Goal: Task Accomplishment & Management: Use online tool/utility

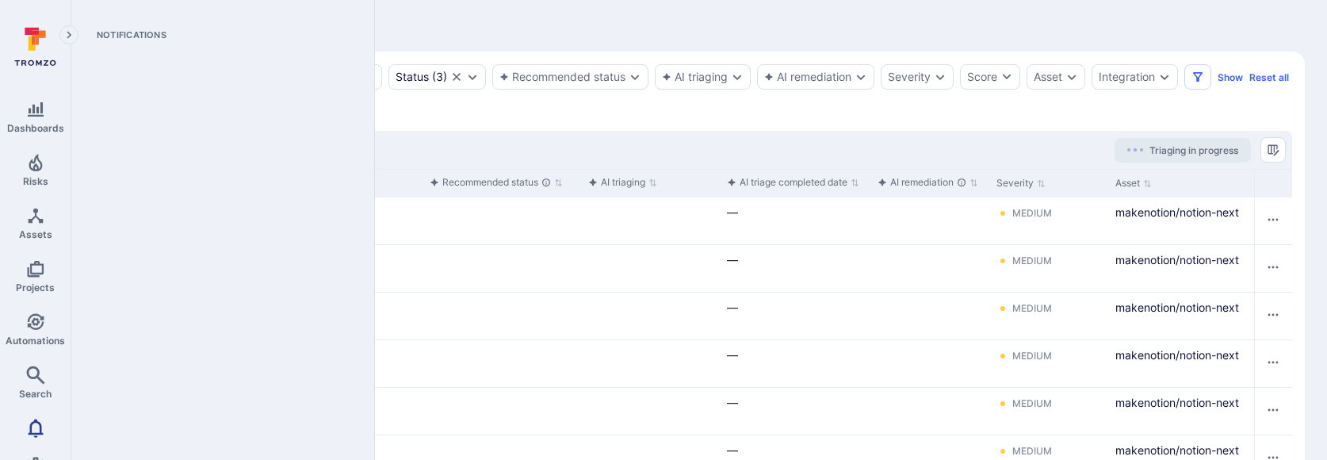
scroll to position [58, 0]
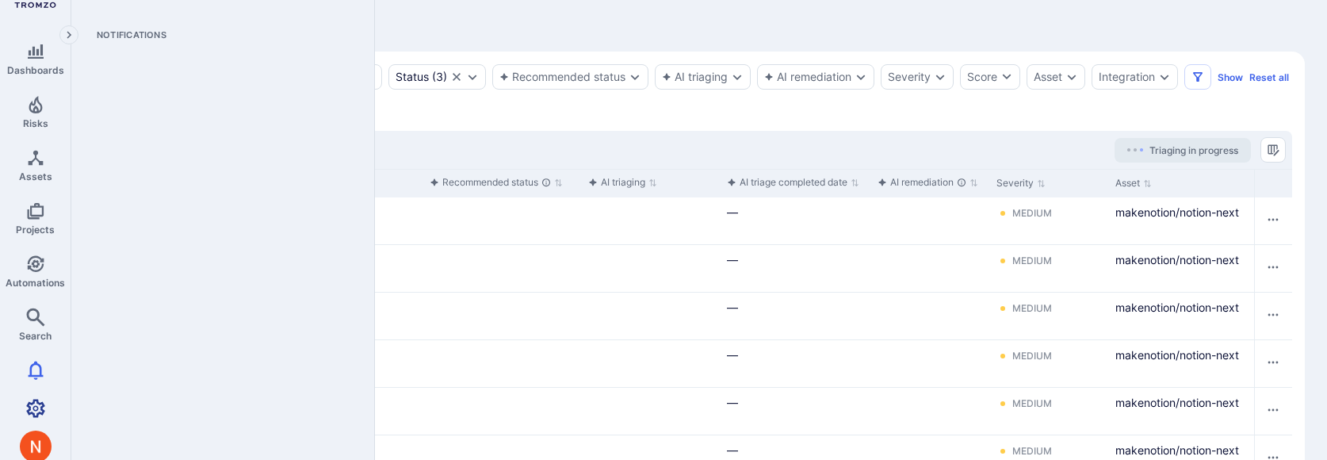
click at [39, 401] on icon "Settings" at bounding box center [35, 408] width 19 height 18
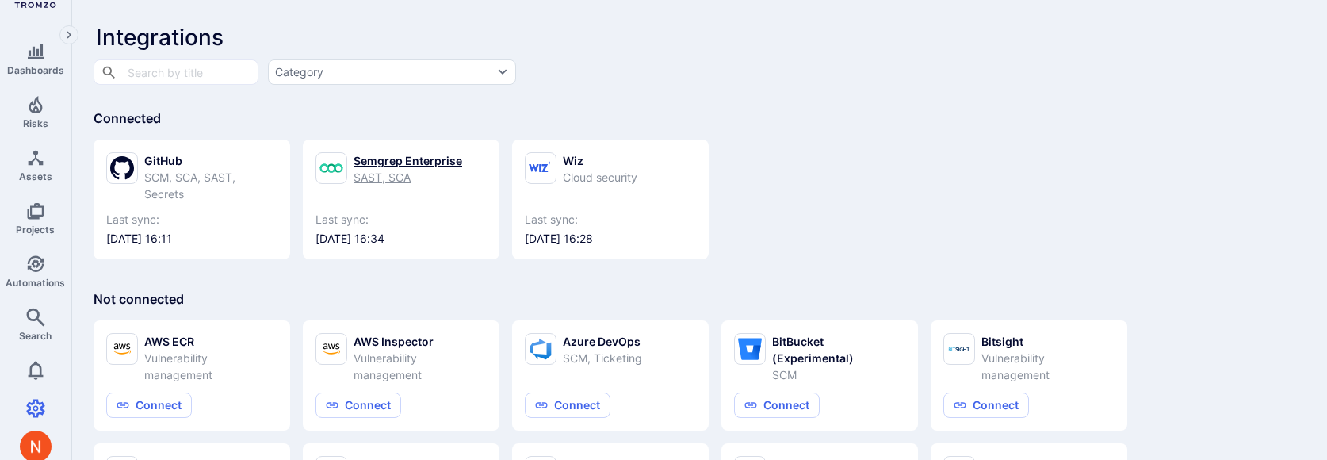
click at [397, 197] on link "Semgrep Enterprise SAST, SCA Last sync: [DATE] 16:34" at bounding box center [400, 199] width 171 height 94
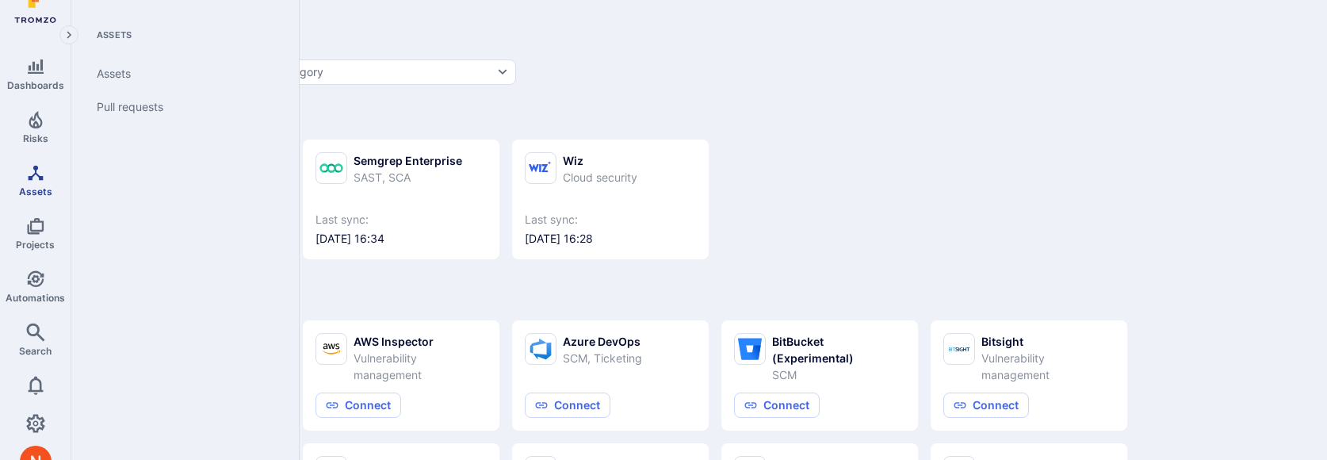
scroll to position [41, 0]
click at [40, 134] on span "Risks" at bounding box center [35, 140] width 25 height 12
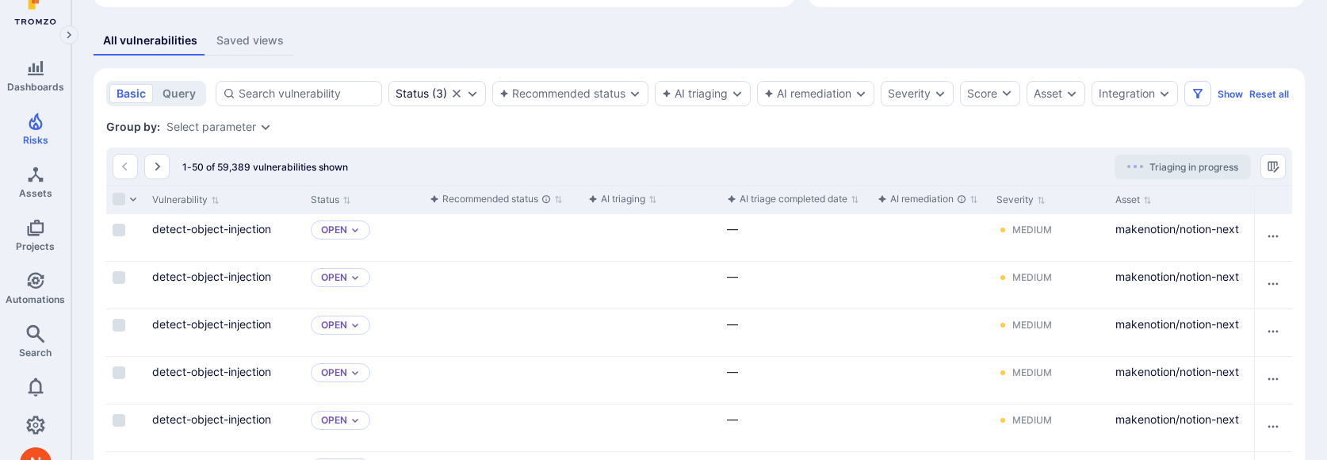
scroll to position [346, 0]
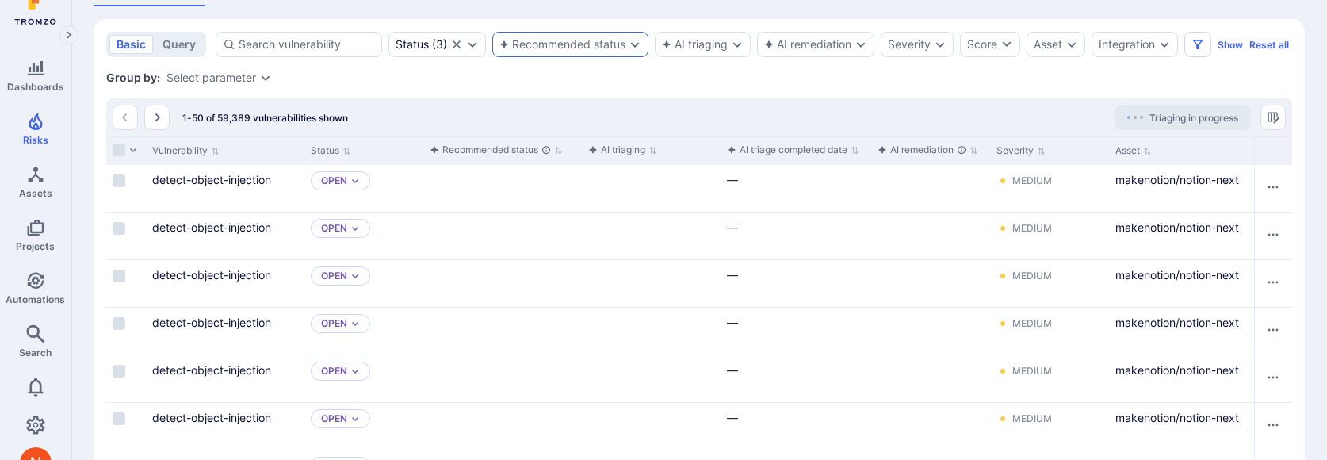
click at [613, 49] on div "Recommended status" at bounding box center [562, 44] width 126 height 13
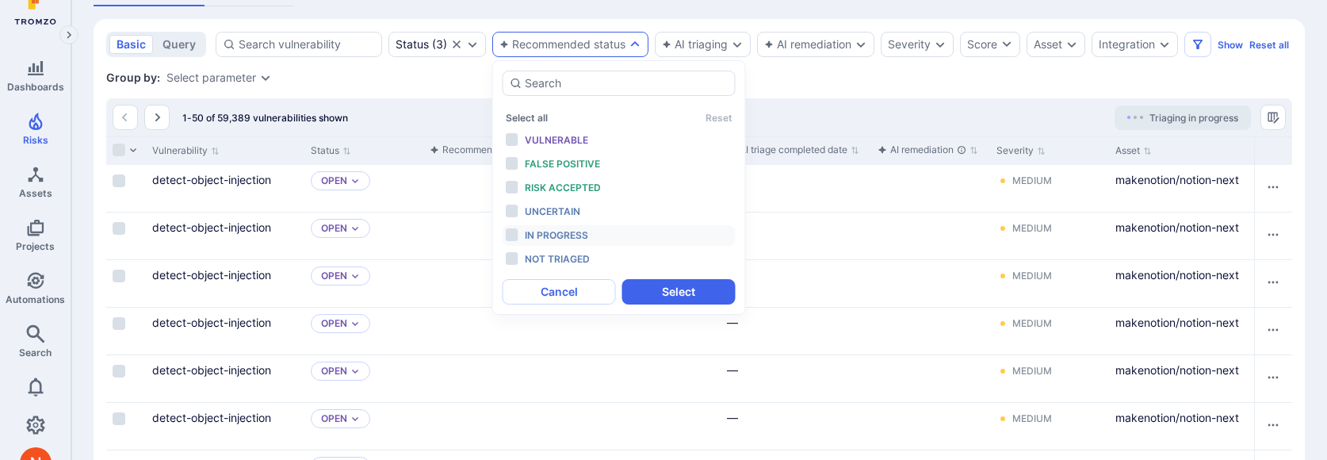
click at [577, 230] on span "In progress" at bounding box center [556, 235] width 63 height 12
click at [682, 284] on button "Select" at bounding box center [678, 291] width 113 height 25
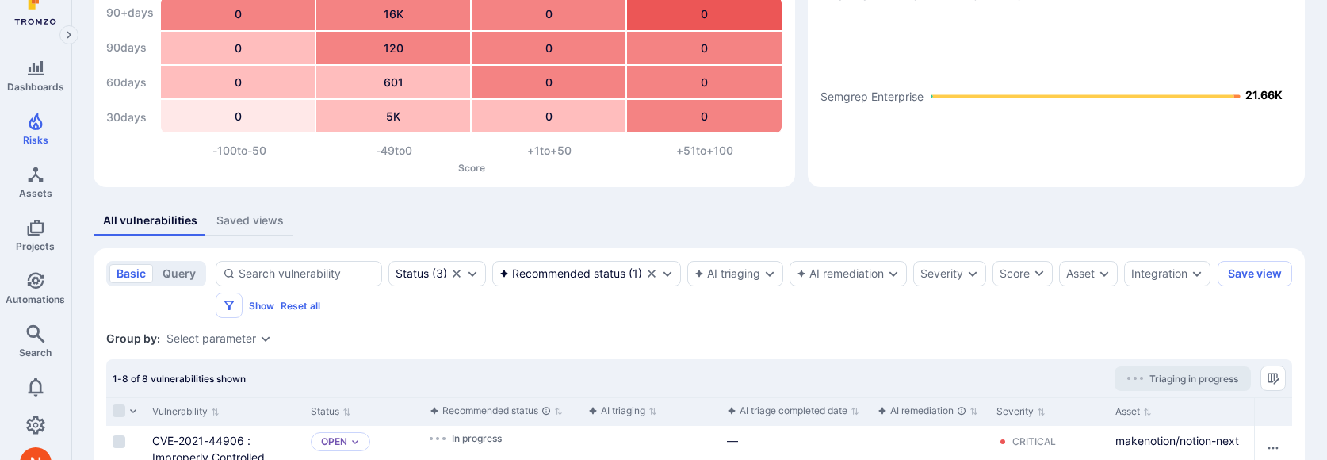
scroll to position [262, 0]
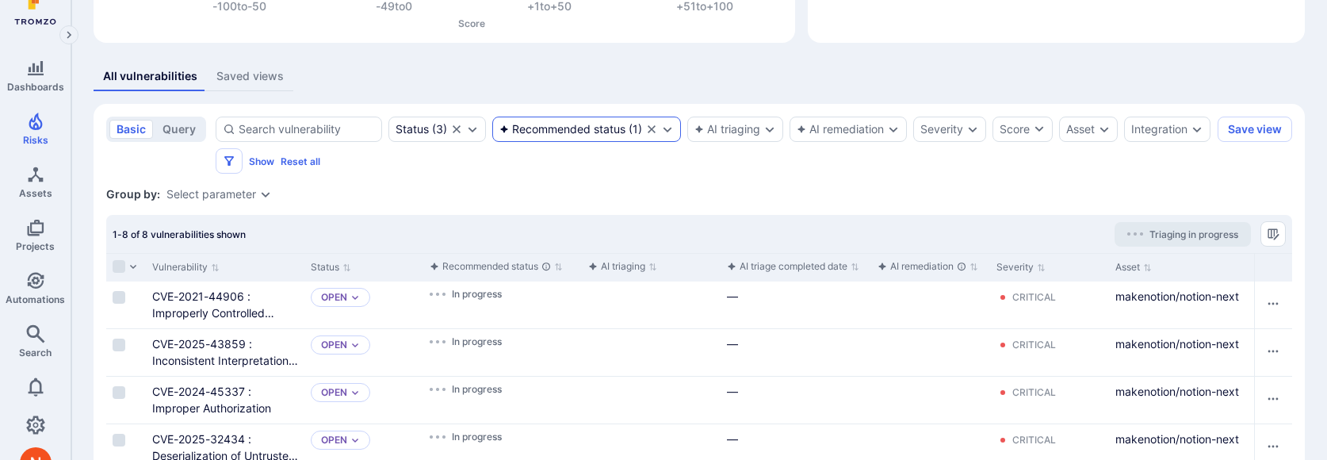
click at [576, 134] on div "Recommended status" at bounding box center [562, 129] width 126 height 13
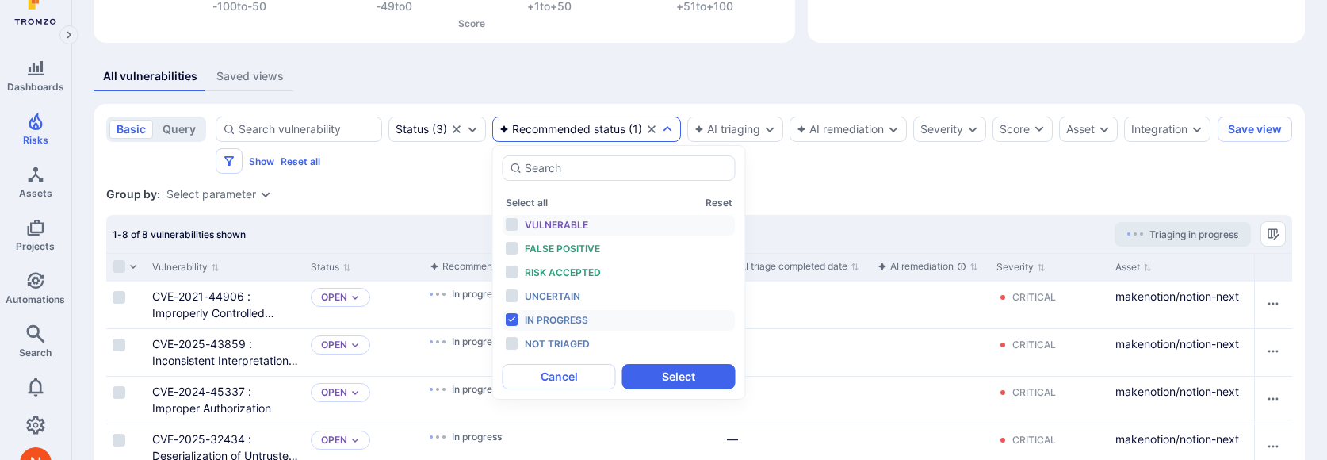
click at [554, 220] on span "Vulnerable" at bounding box center [556, 225] width 63 height 12
click at [554, 246] on span "False positive" at bounding box center [562, 248] width 75 height 12
click at [611, 275] on div "Risk accepted" at bounding box center [590, 272] width 131 height 17
click at [651, 384] on button "Select" at bounding box center [678, 376] width 113 height 25
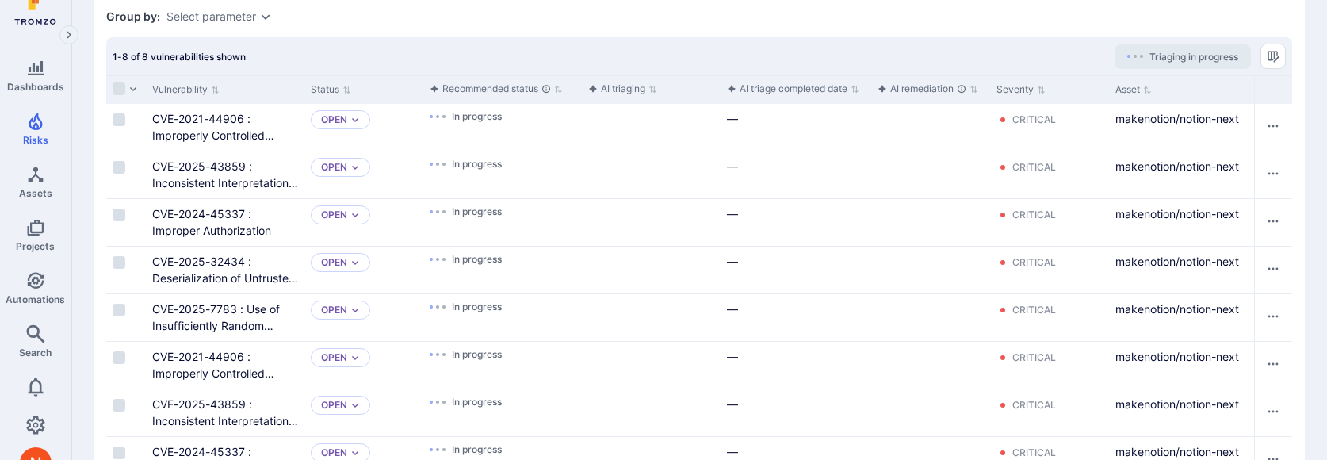
scroll to position [498, 0]
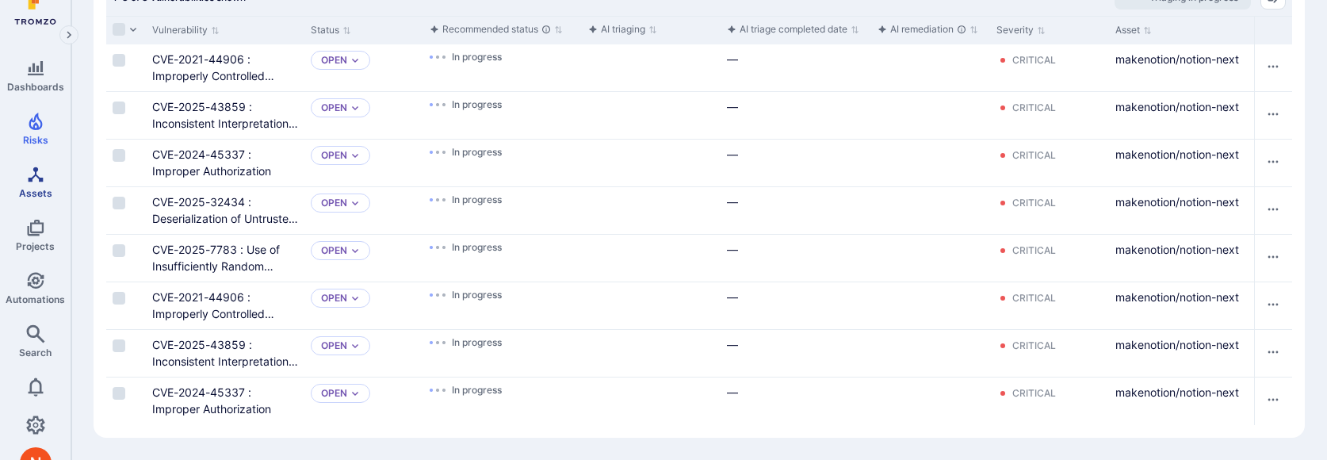
click at [26, 179] on icon "Assets" at bounding box center [35, 174] width 19 height 19
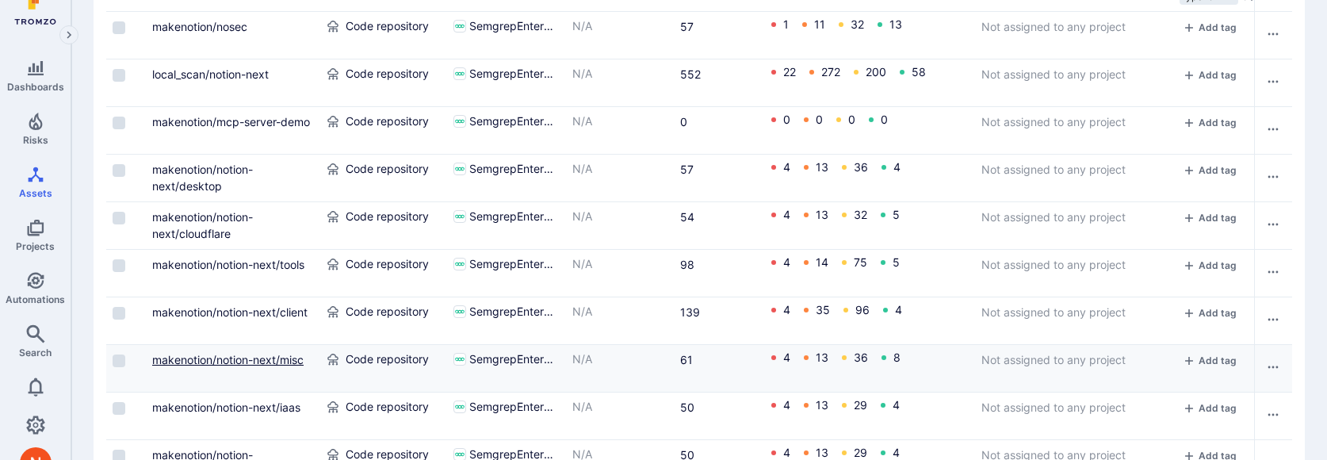
scroll to position [1730, 0]
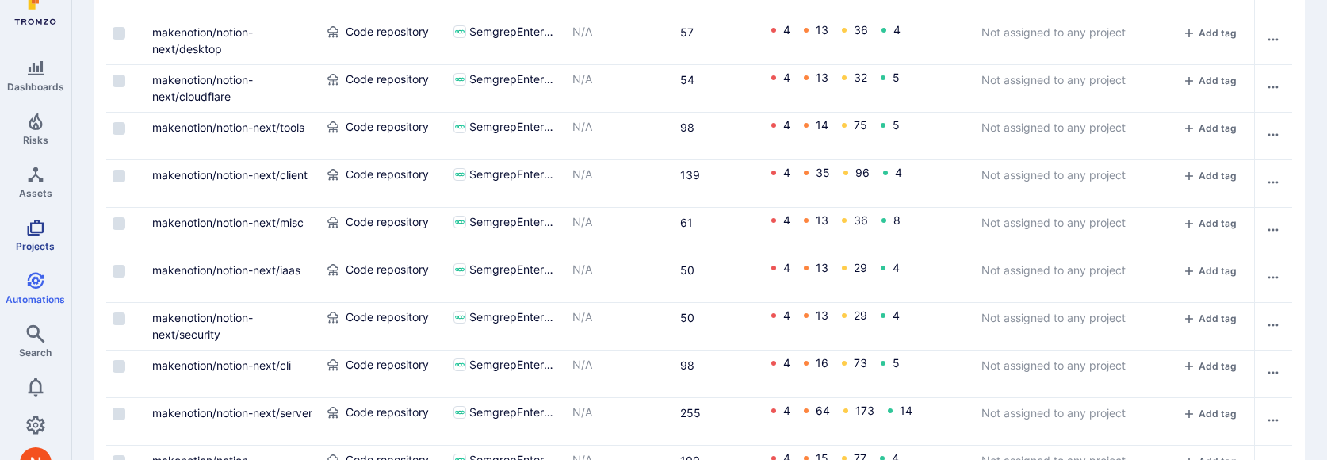
click at [40, 240] on span "Projects" at bounding box center [35, 246] width 39 height 12
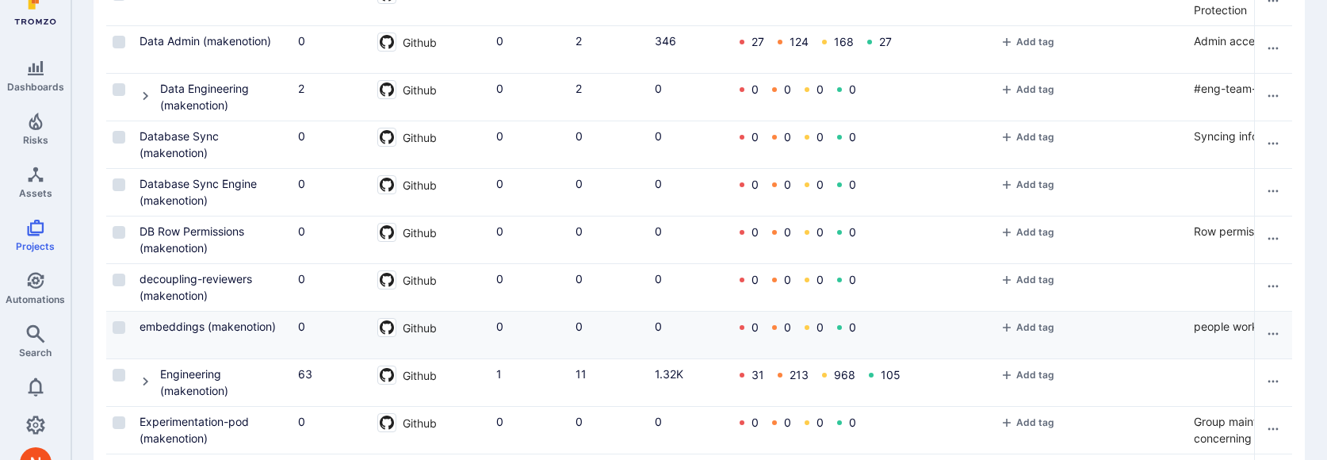
scroll to position [439, 0]
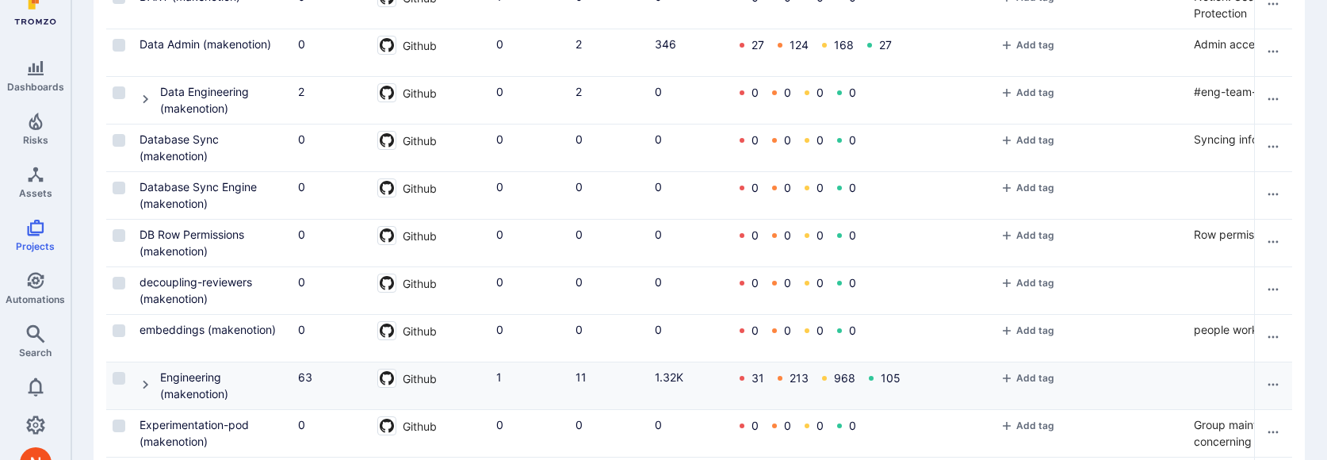
click at [150, 382] on icon "Cell for Project" at bounding box center [145, 384] width 13 height 13
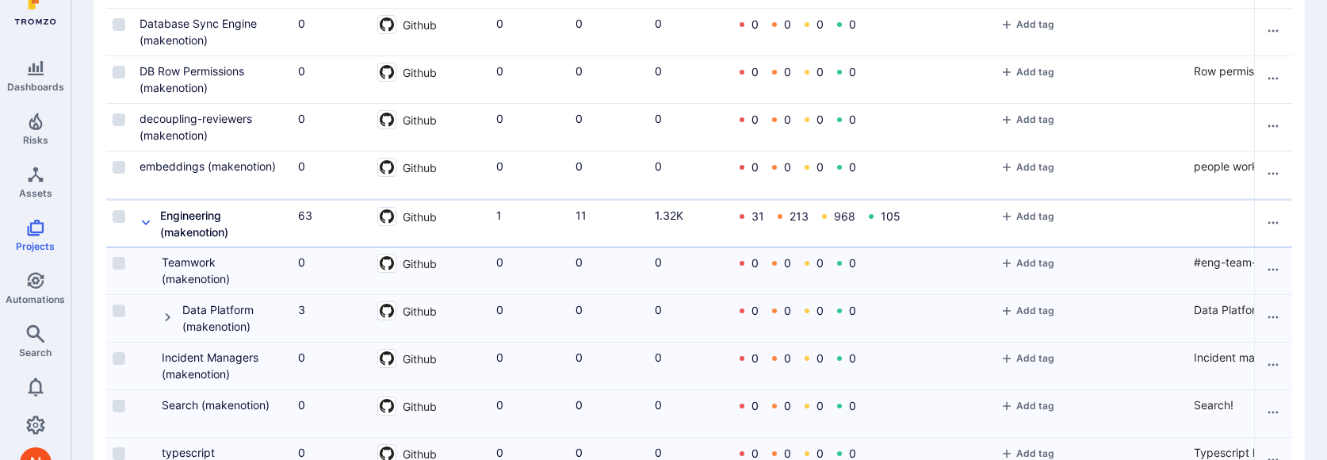
scroll to position [7, 0]
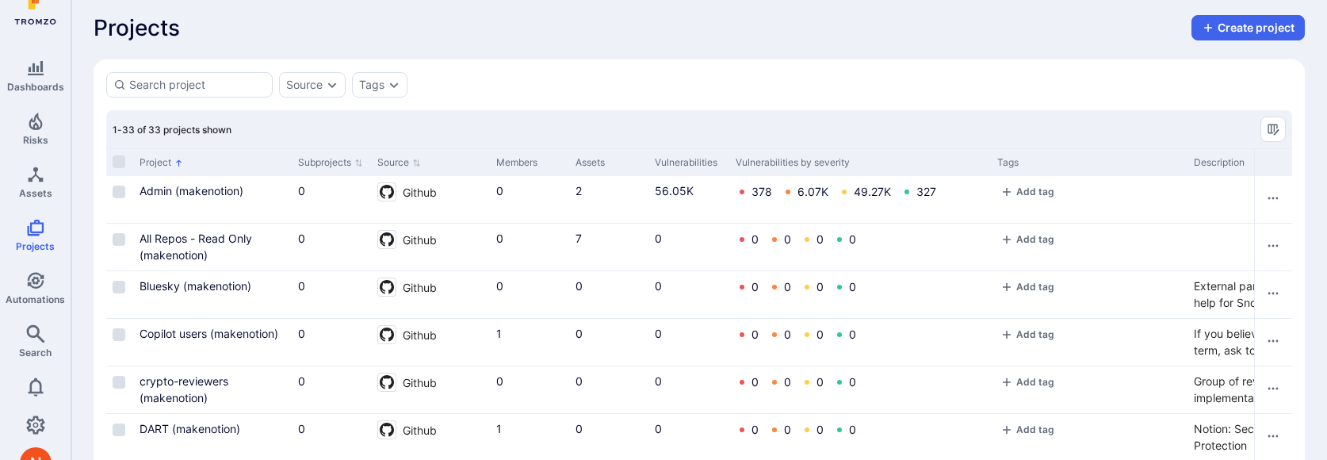
click at [206, 90] on input at bounding box center [197, 85] width 136 height 16
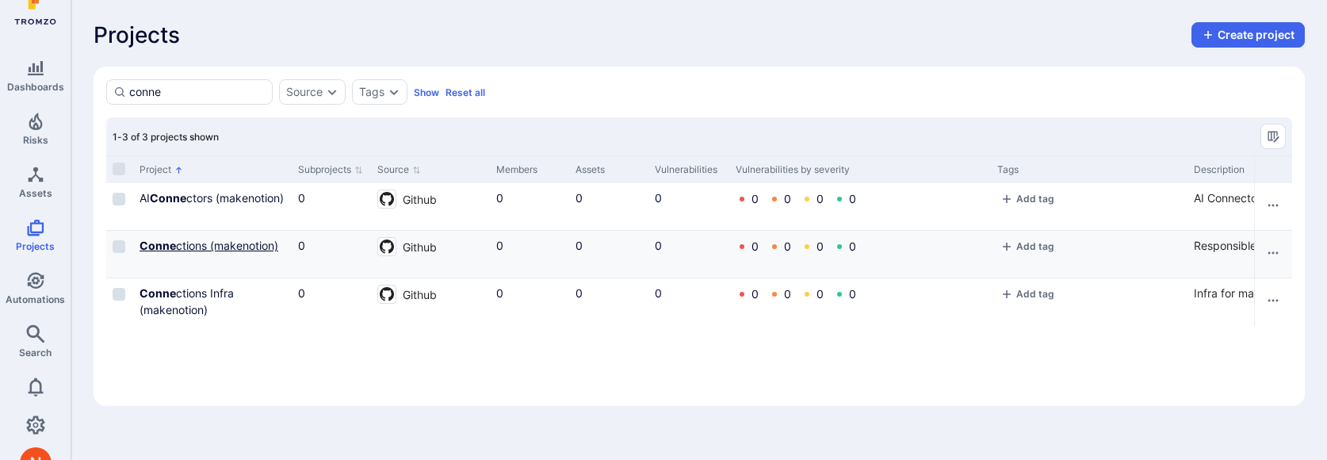
type input "conne"
click at [221, 244] on link "Conne ctions (makenotion)" at bounding box center [208, 245] width 139 height 13
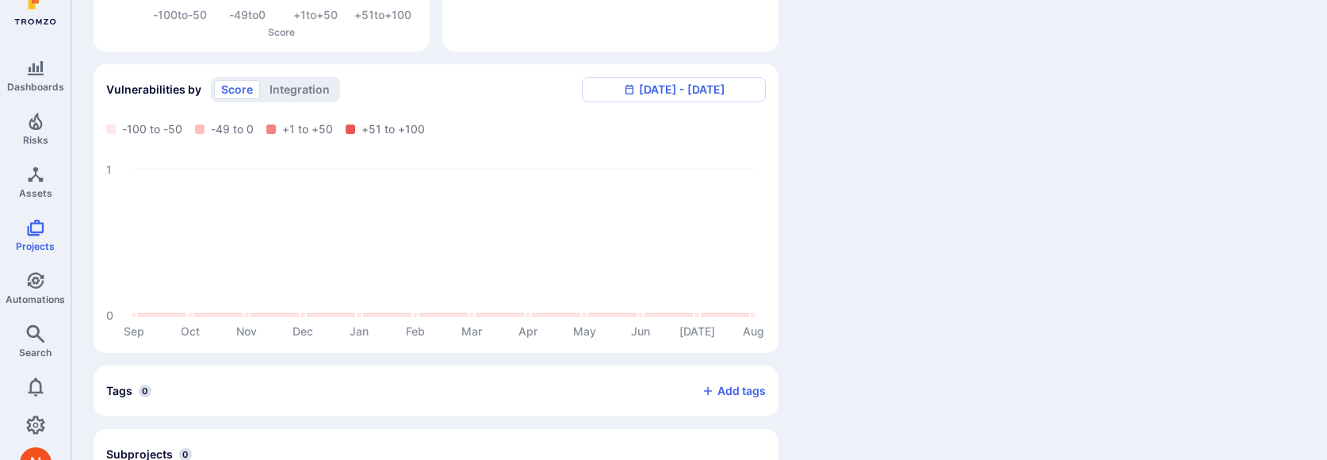
scroll to position [513, 0]
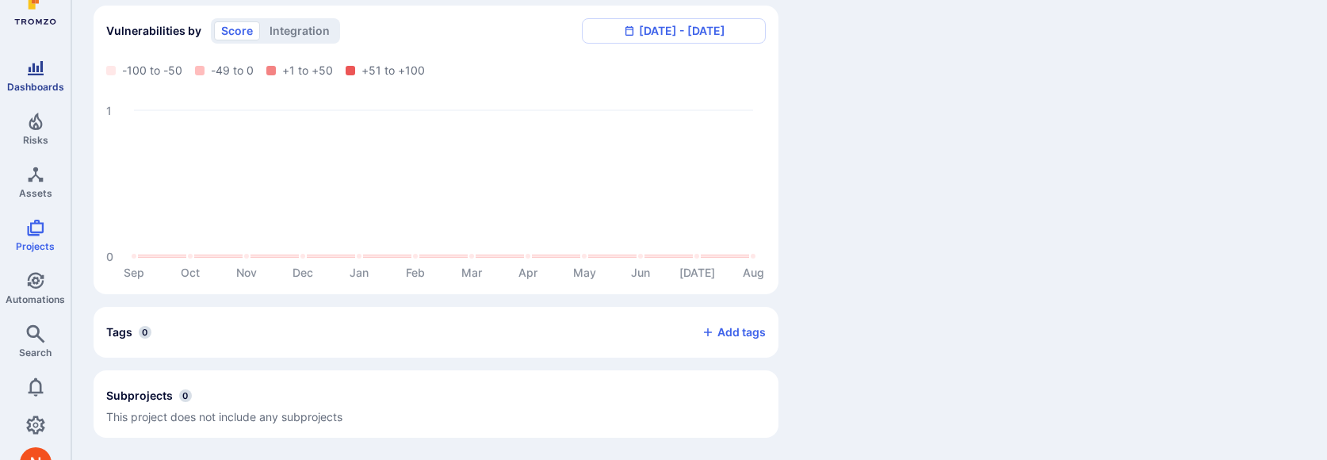
click at [36, 83] on span "Dashboards" at bounding box center [35, 87] width 57 height 12
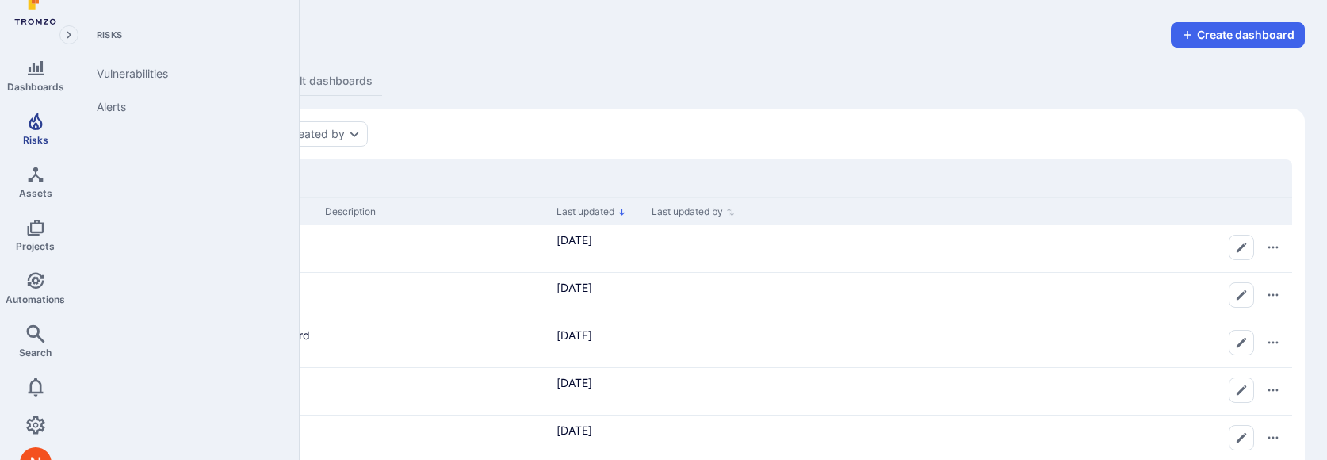
click at [30, 120] on icon "Risks" at bounding box center [35, 121] width 13 height 17
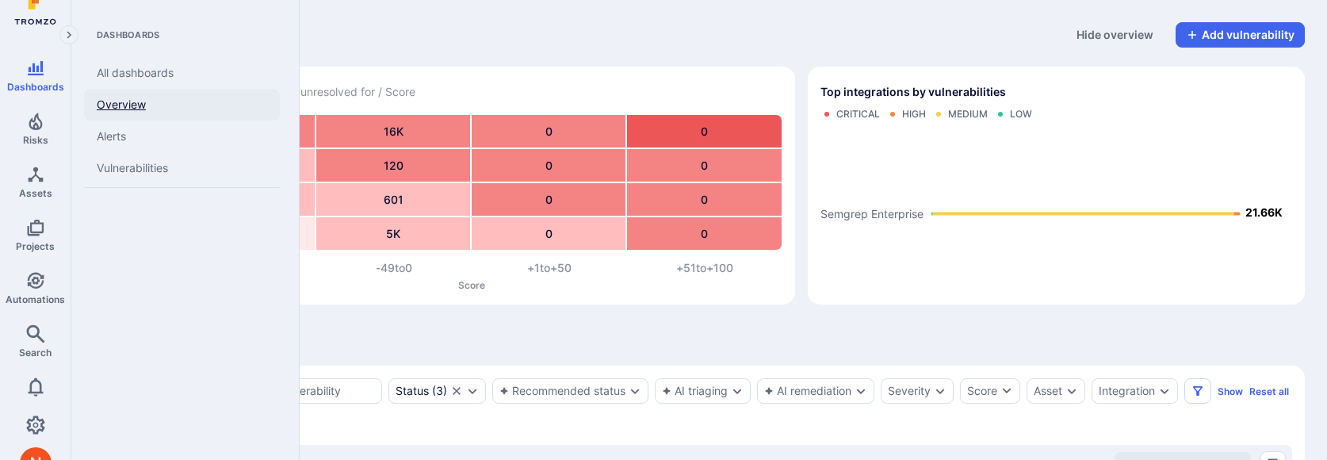
click at [94, 95] on link "Overview" at bounding box center [182, 105] width 196 height 32
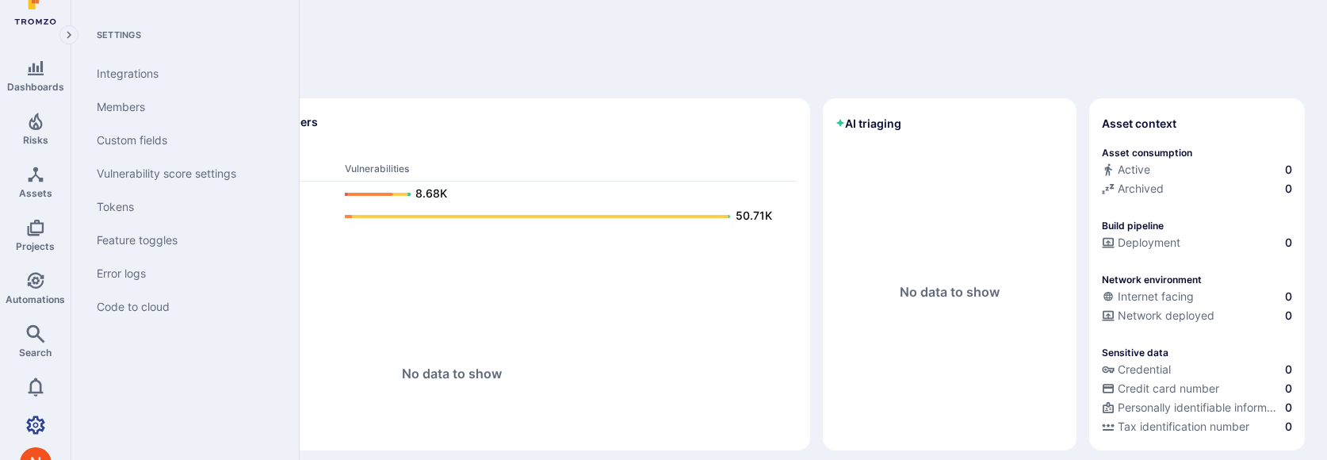
click at [25, 420] on link "Settings" at bounding box center [35, 425] width 71 height 32
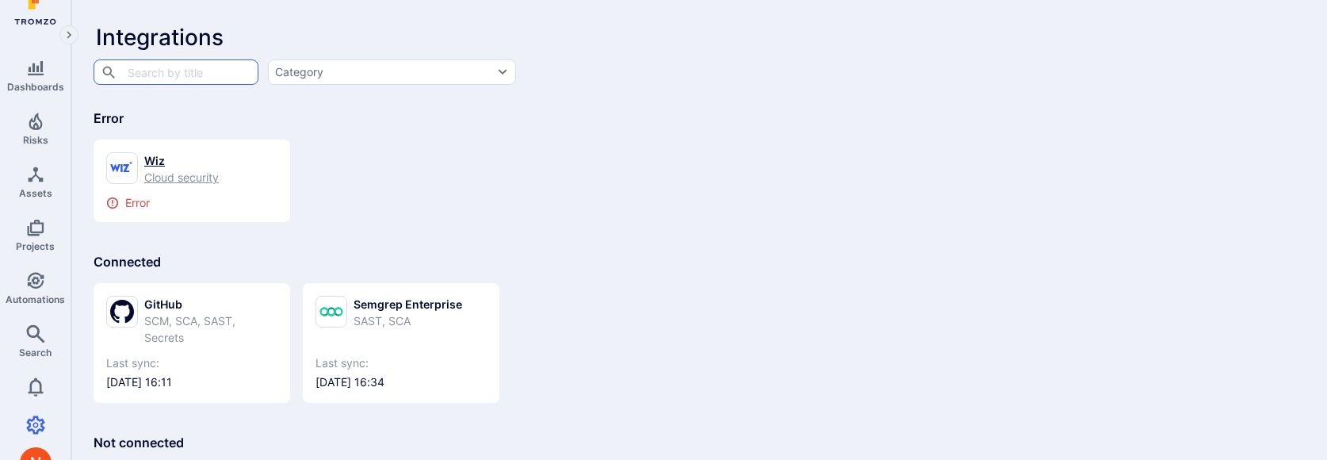
click at [183, 161] on div "Wiz" at bounding box center [181, 160] width 74 height 17
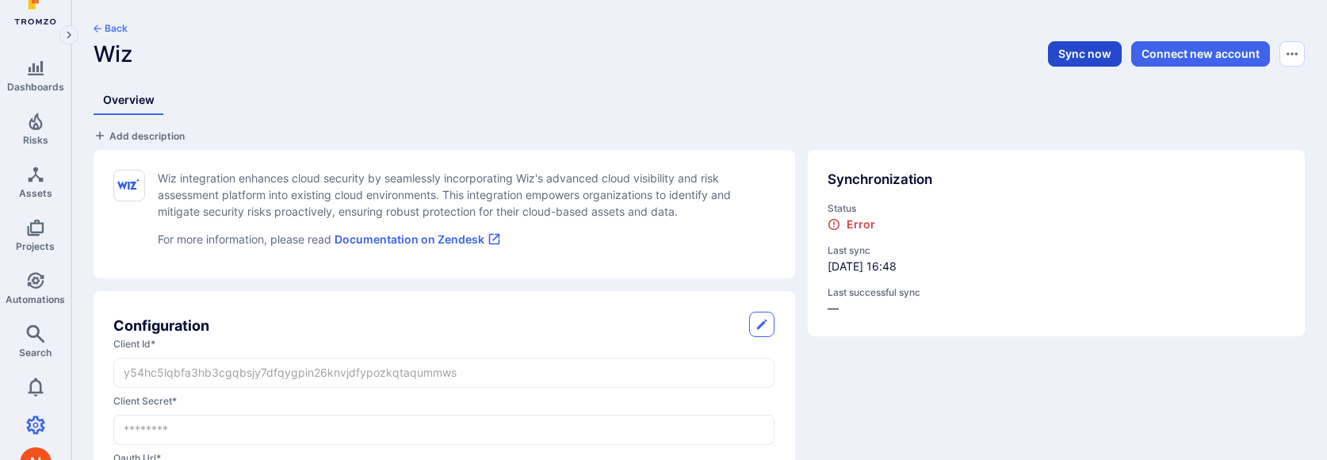
click at [1056, 58] on button "Sync now" at bounding box center [1085, 53] width 74 height 25
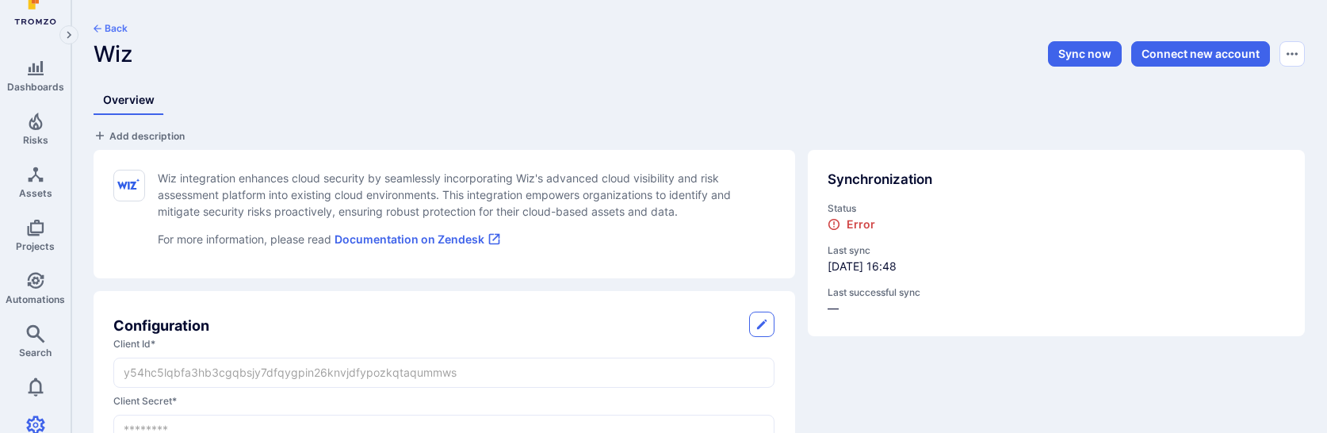
click at [965, 383] on div "Synchronization Status Error Last sync [DATE] 16:48 Last successful sync —" at bounding box center [1050, 407] width 510 height 540
